Goal: Information Seeking & Learning: Learn about a topic

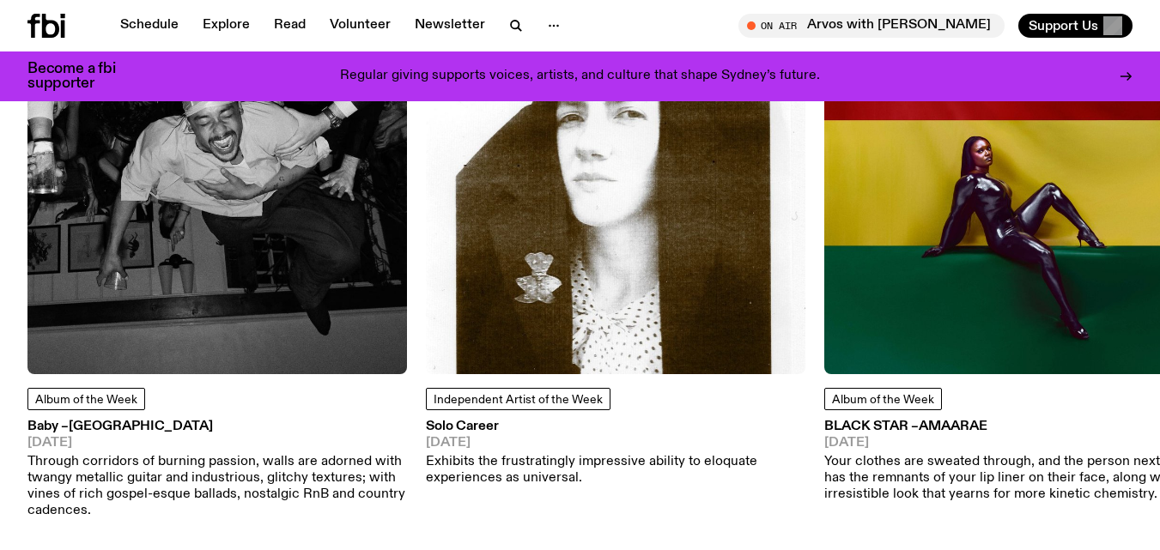
scroll to position [2198, 0]
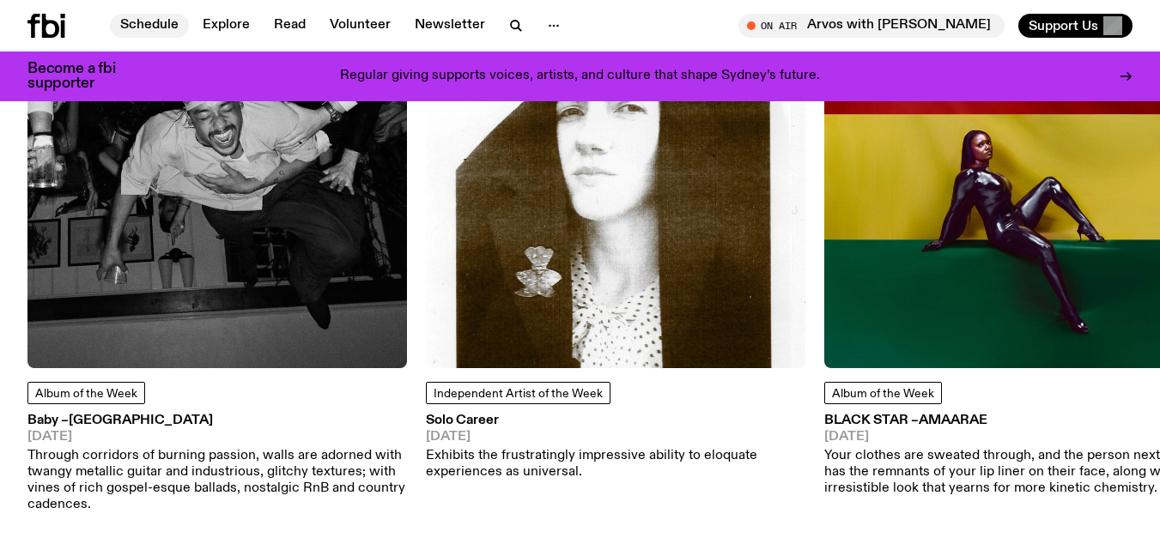
click at [148, 21] on link "Schedule" at bounding box center [149, 26] width 79 height 24
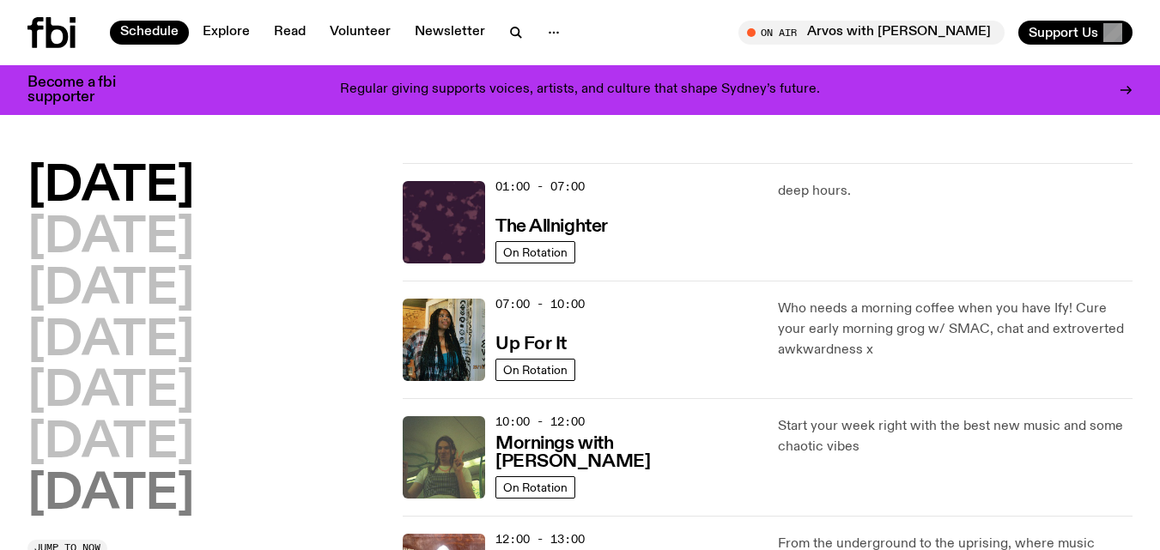
click at [132, 497] on h2 "[DATE]" at bounding box center [110, 495] width 167 height 48
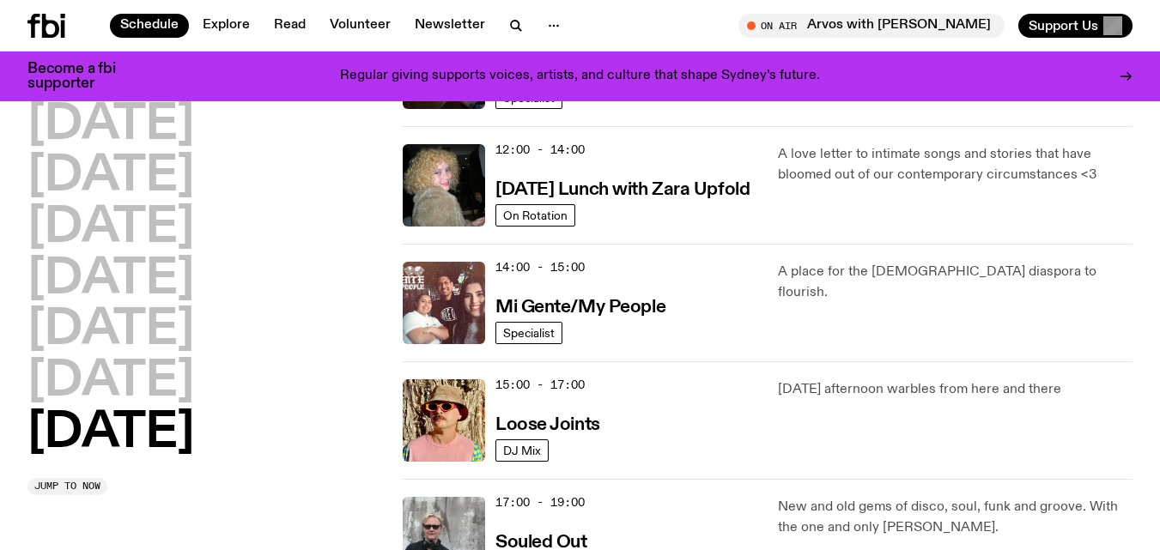
scroll to position [737, 0]
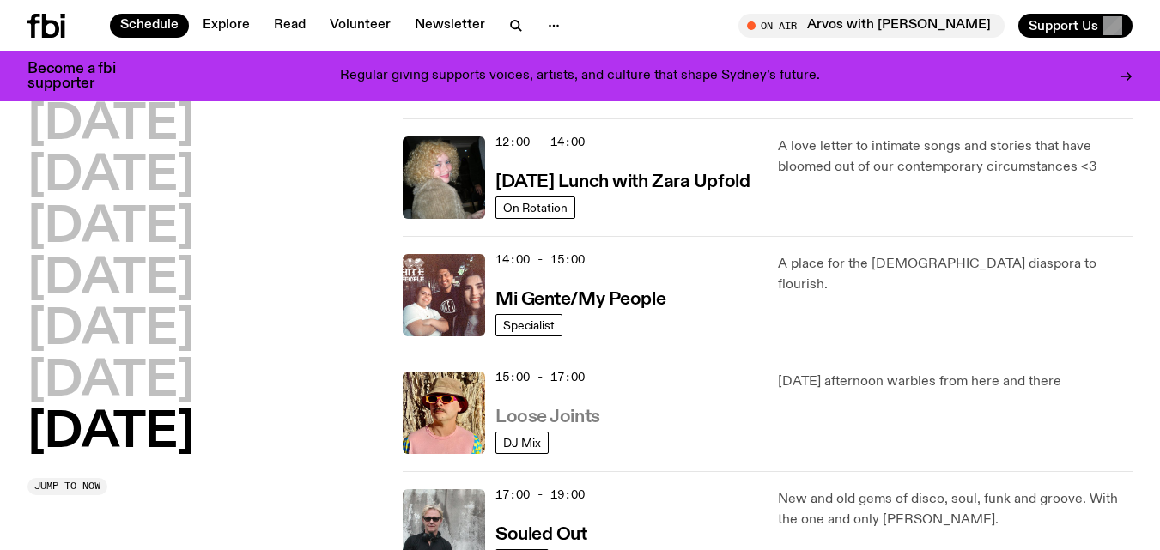
click at [578, 410] on h3 "Loose Joints" at bounding box center [547, 418] width 105 height 18
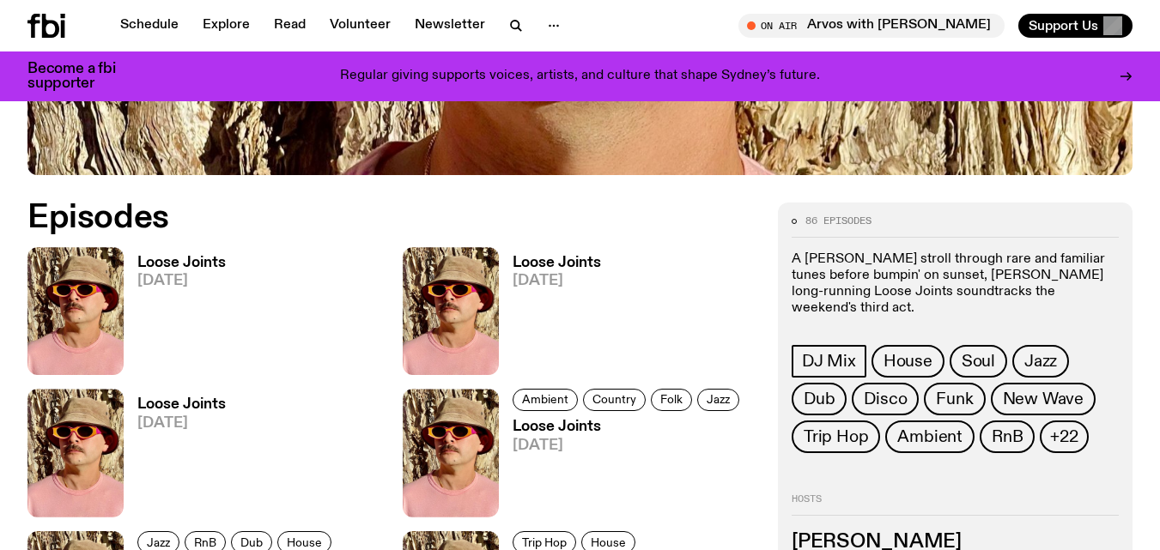
scroll to position [723, 0]
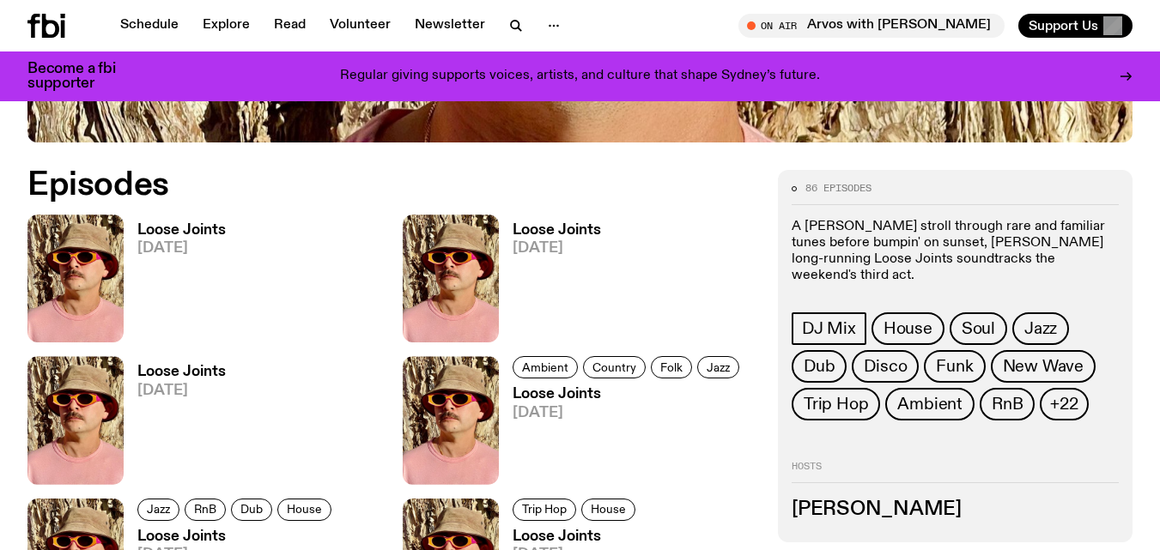
click at [186, 238] on h3 "Loose Joints" at bounding box center [181, 230] width 88 height 15
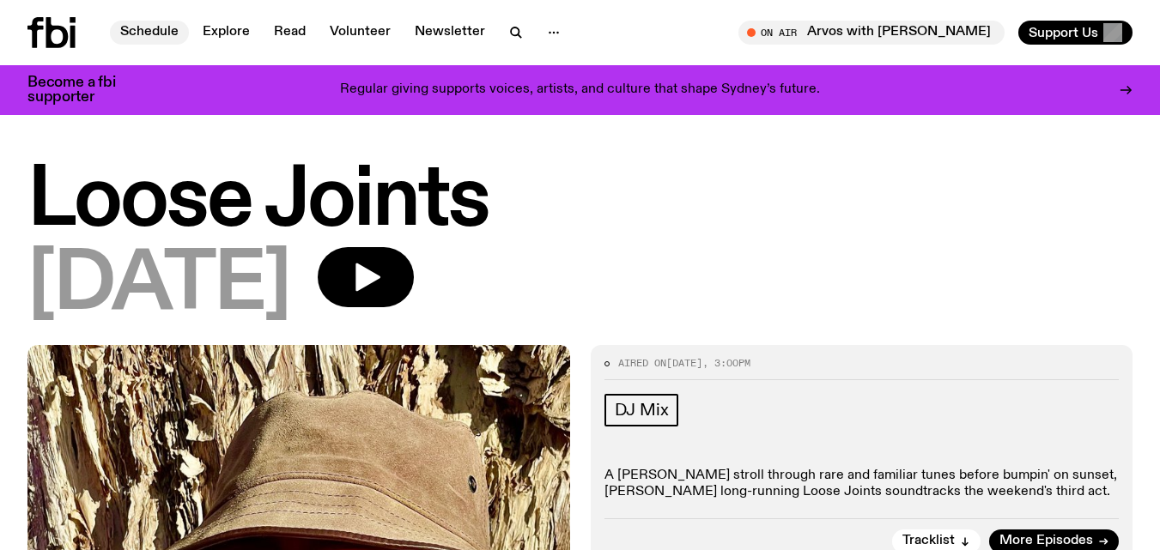
click at [140, 27] on link "Schedule" at bounding box center [149, 33] width 79 height 24
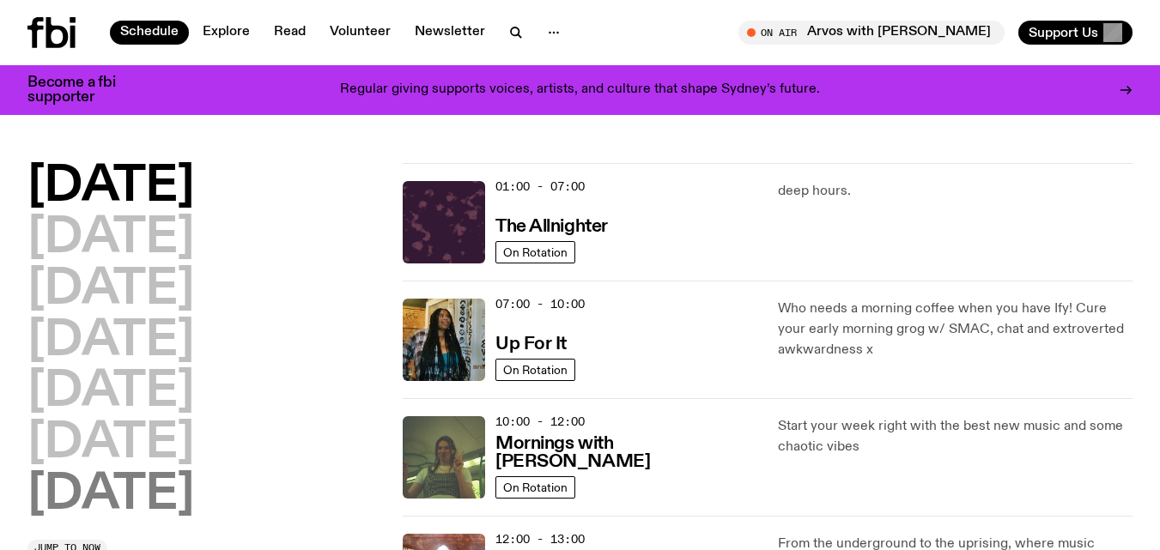
click at [124, 486] on h2 "[DATE]" at bounding box center [110, 495] width 167 height 48
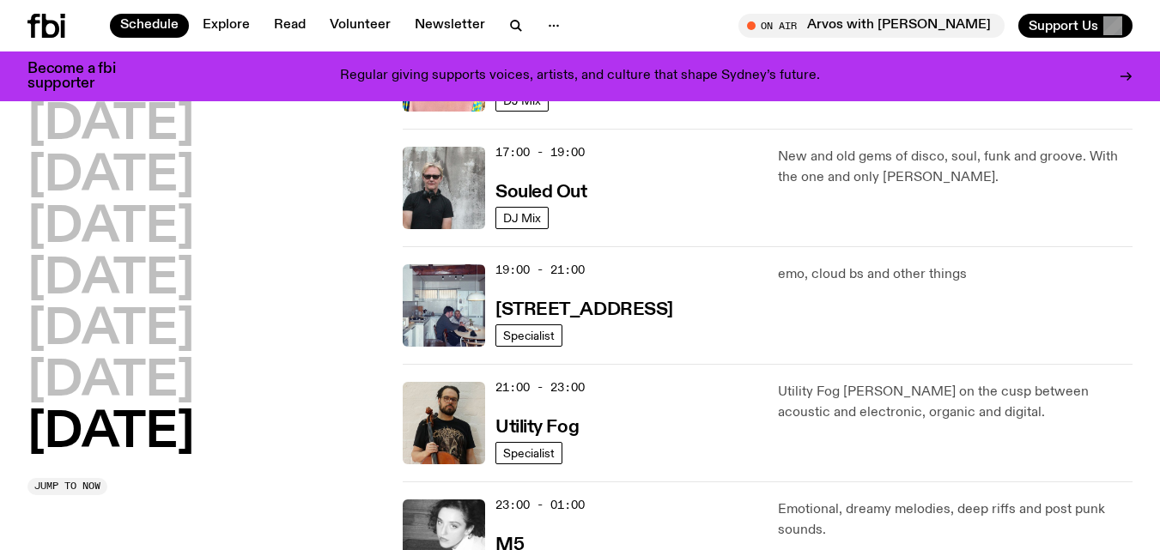
scroll to position [1076, 0]
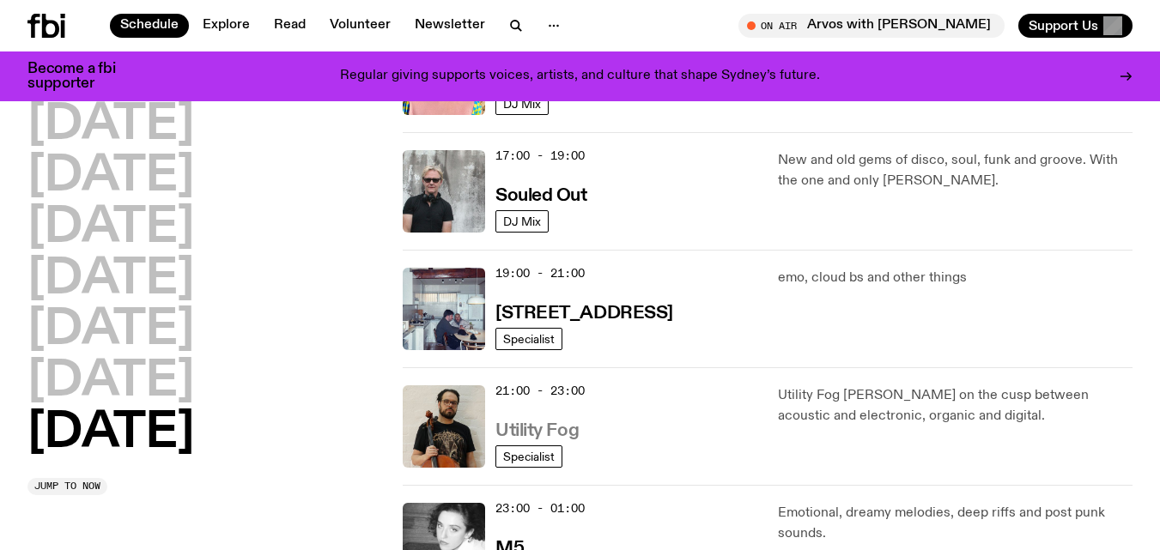
click at [568, 422] on h3 "Utility Fog" at bounding box center [536, 431] width 83 height 18
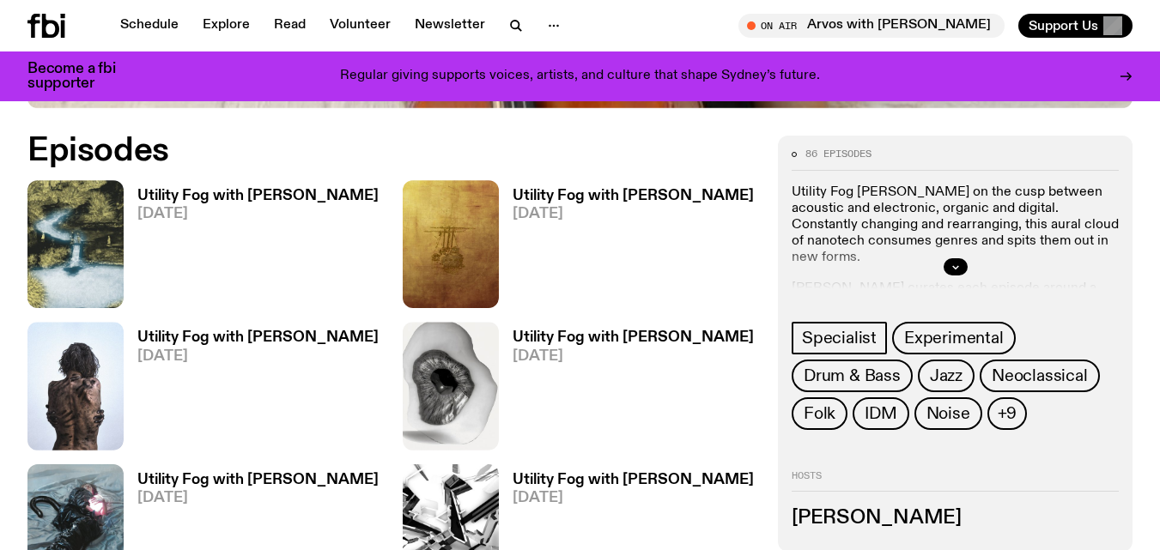
scroll to position [753, 0]
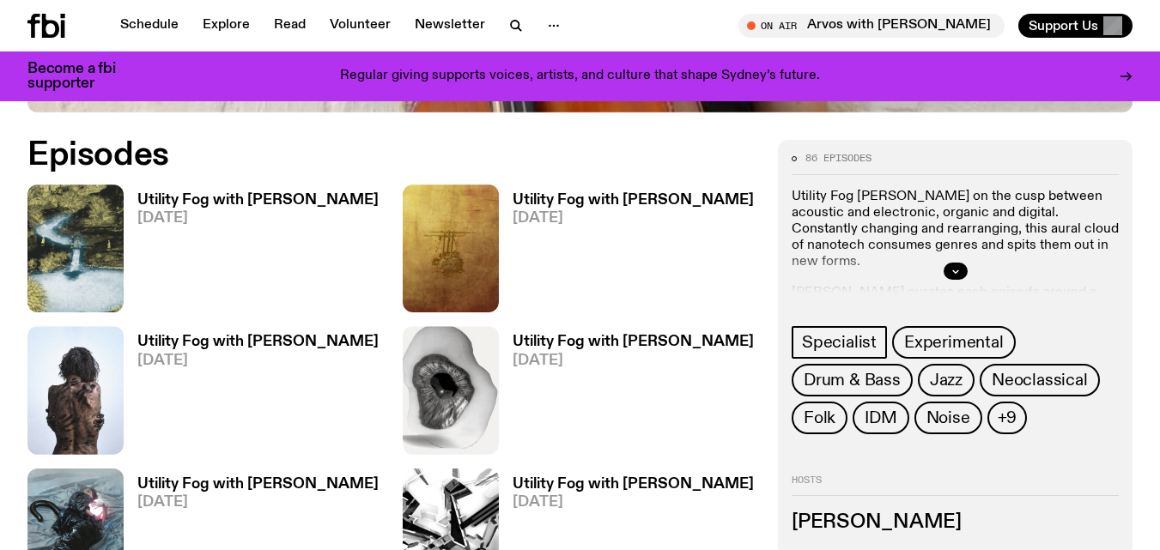
click at [295, 200] on h3 "Utility Fog with [PERSON_NAME]" at bounding box center [257, 200] width 241 height 15
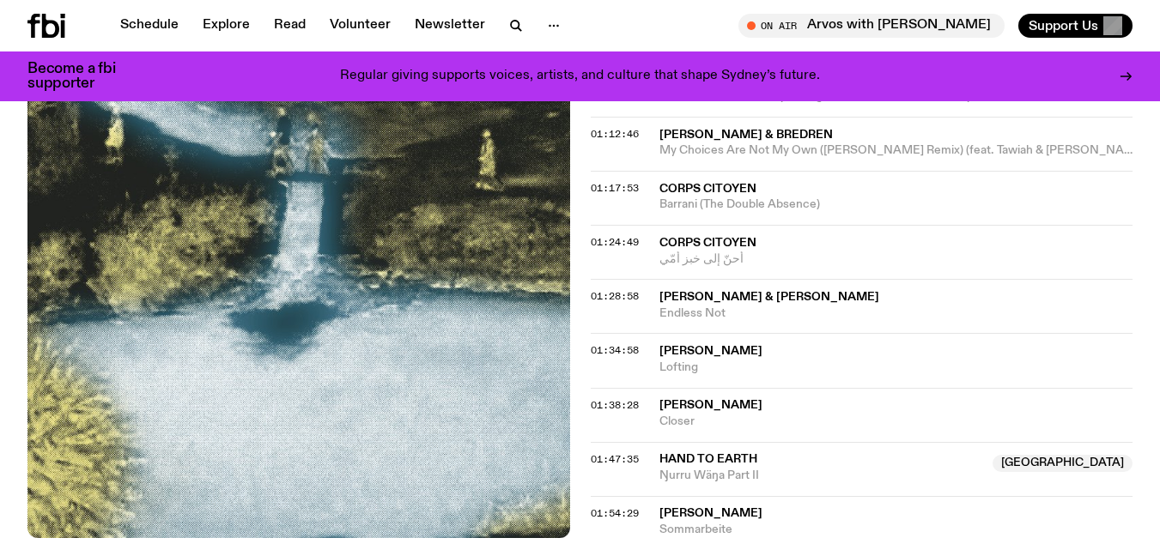
scroll to position [1580, 0]
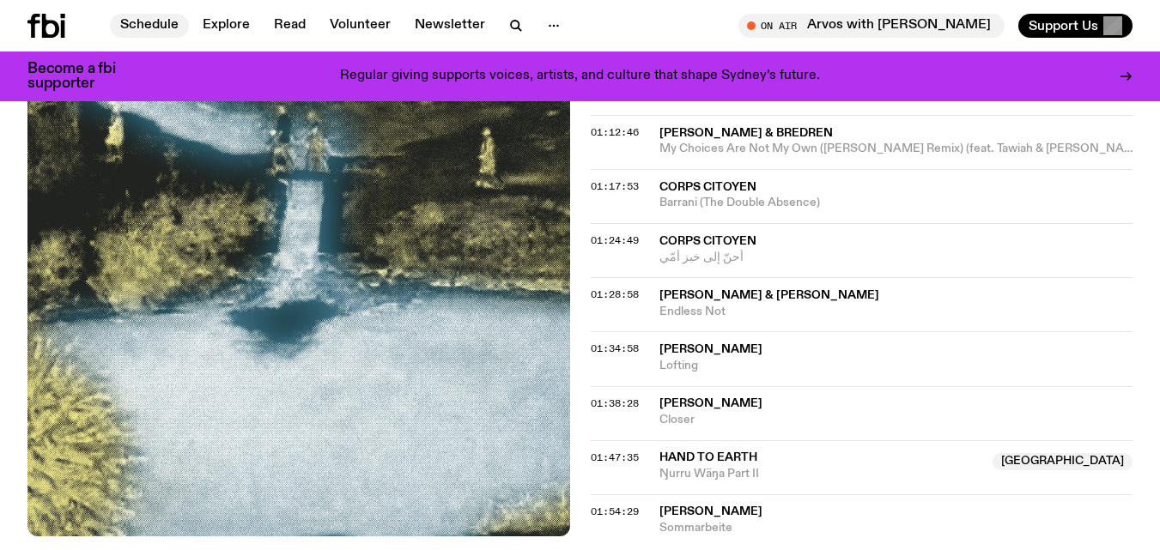
click at [153, 15] on link "Schedule" at bounding box center [149, 26] width 79 height 24
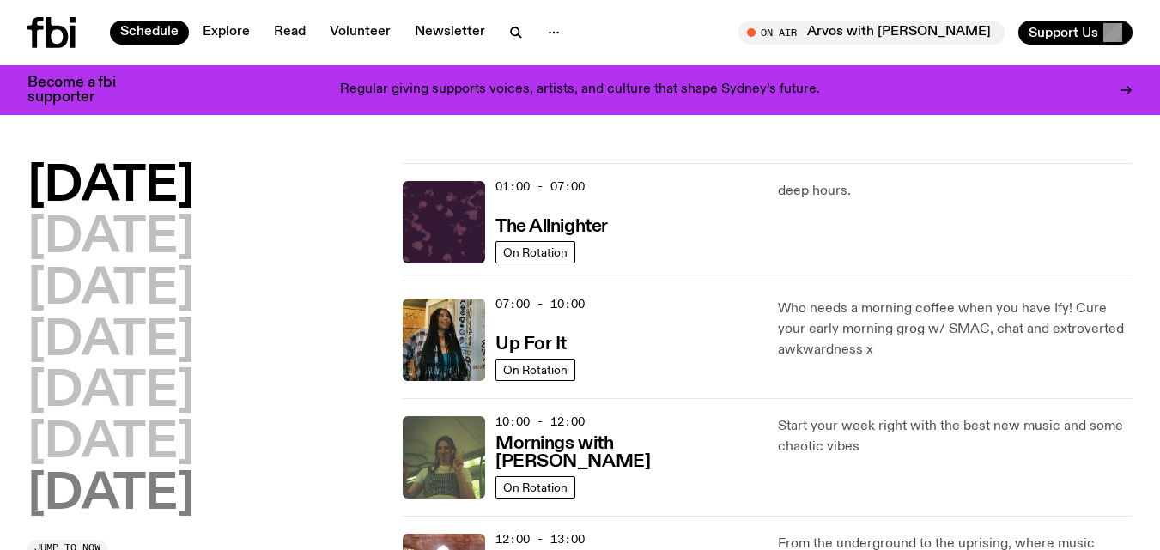
click at [118, 492] on h2 "[DATE]" at bounding box center [110, 495] width 167 height 48
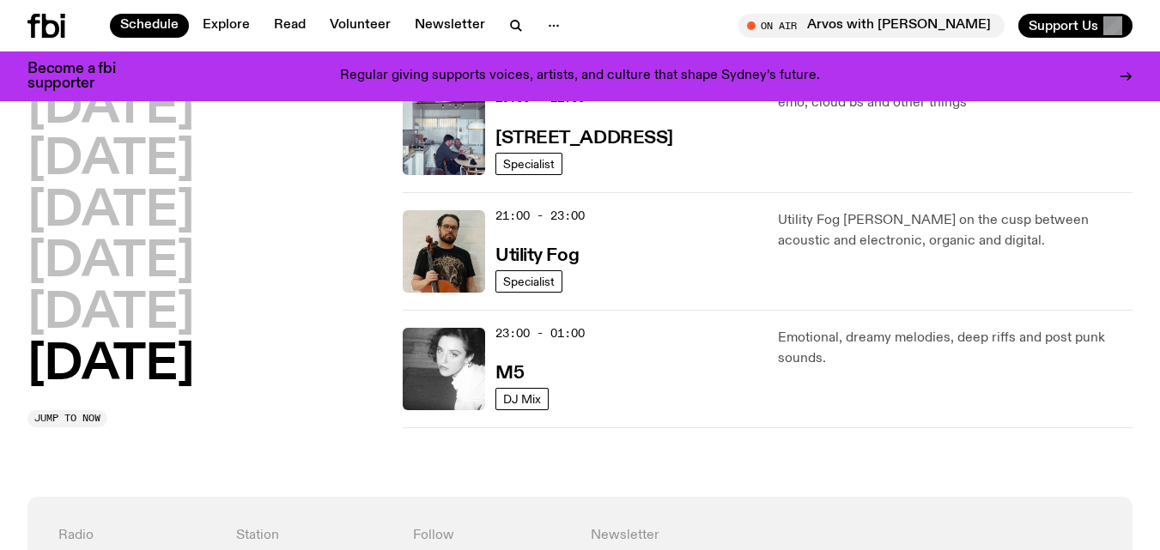
scroll to position [1266, 0]
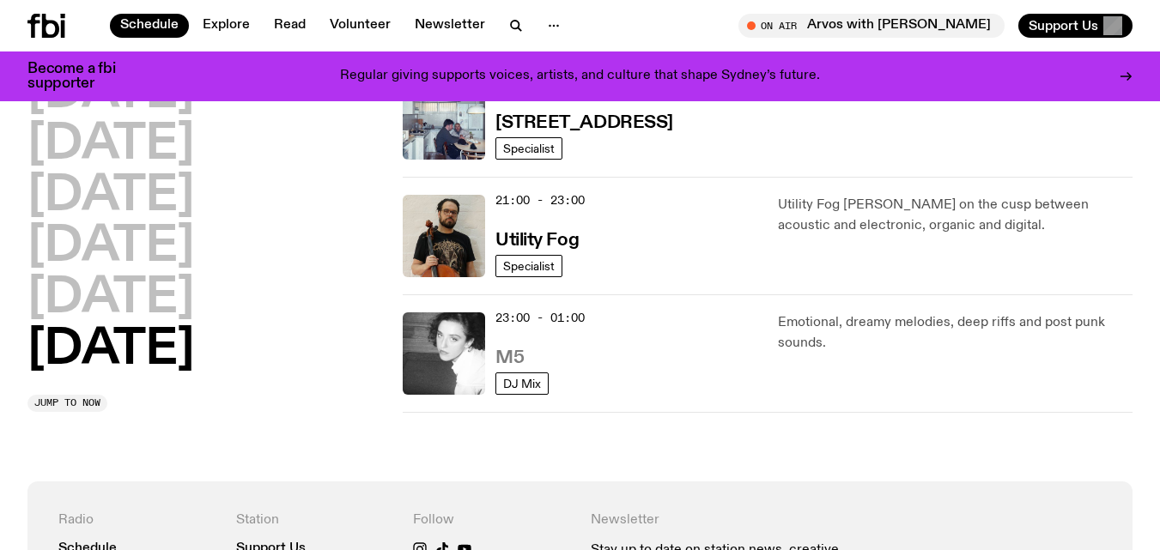
click at [507, 361] on h3 "M5" at bounding box center [509, 358] width 28 height 18
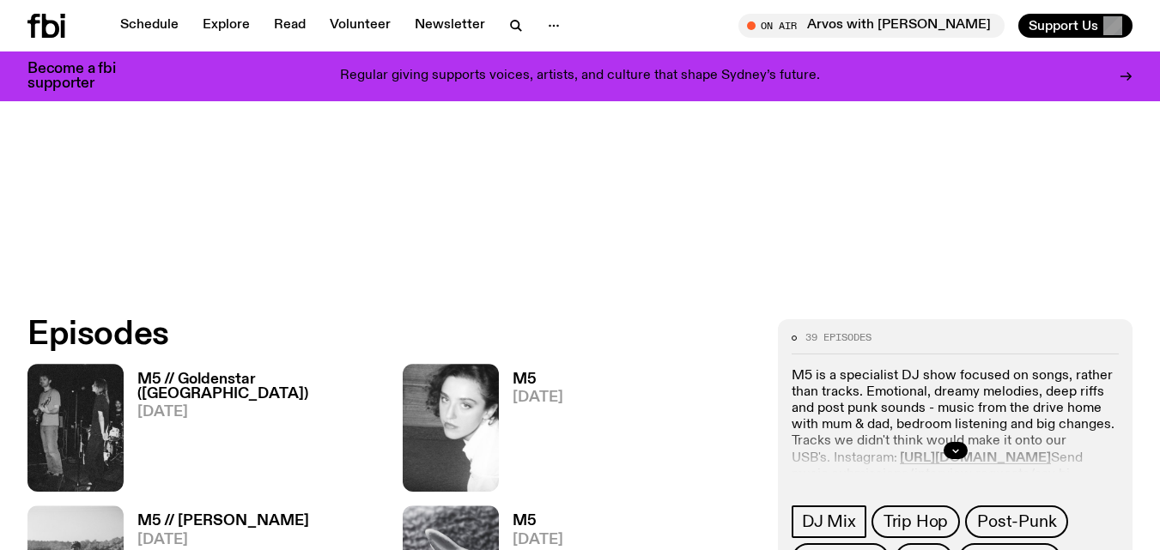
scroll to position [588, 0]
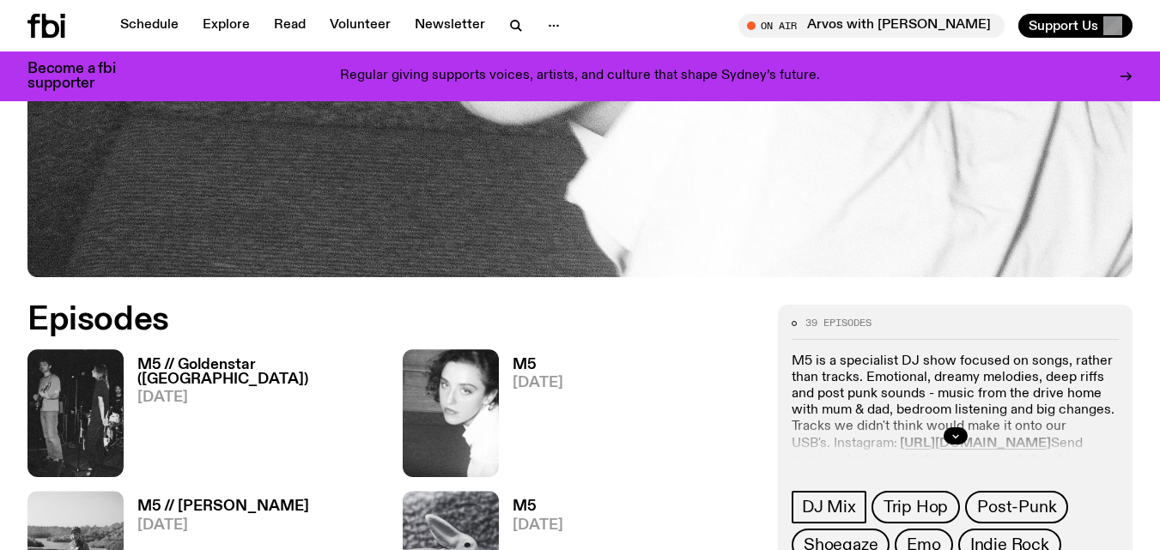
click at [237, 364] on h3 "M5 // Goldenstar ([GEOGRAPHIC_DATA])" at bounding box center [259, 372] width 245 height 29
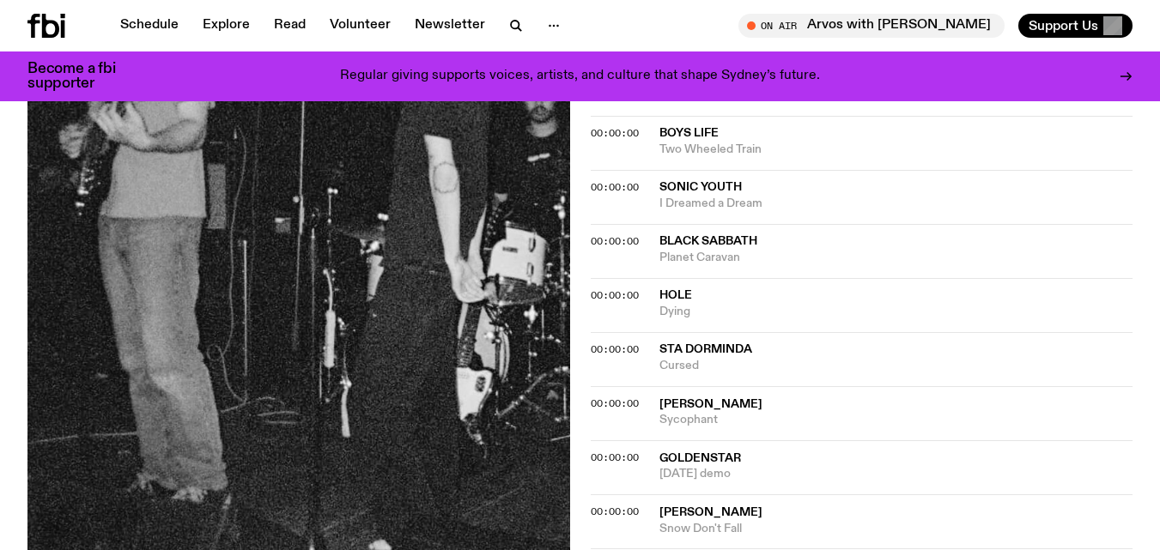
scroll to position [1751, 0]
